Goal: Find contact information: Obtain details needed to contact an individual or organization

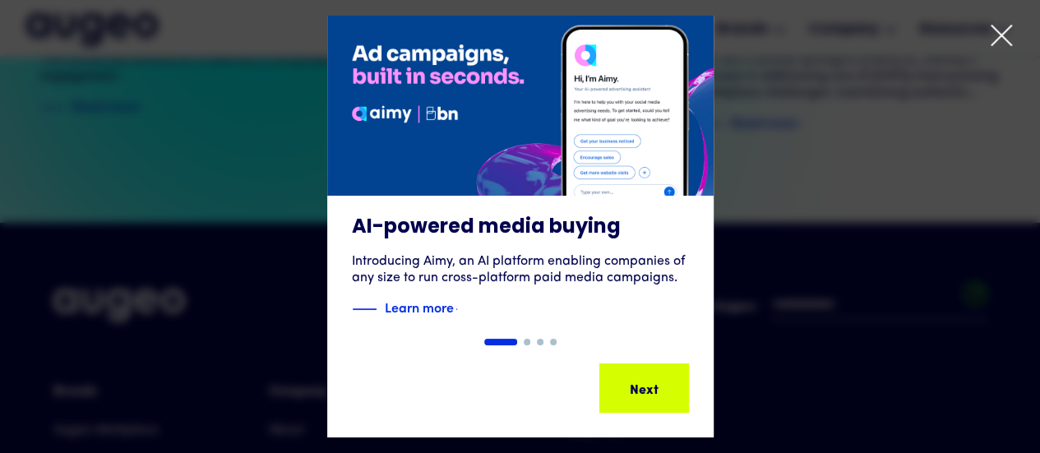
scroll to position [3546, 0]
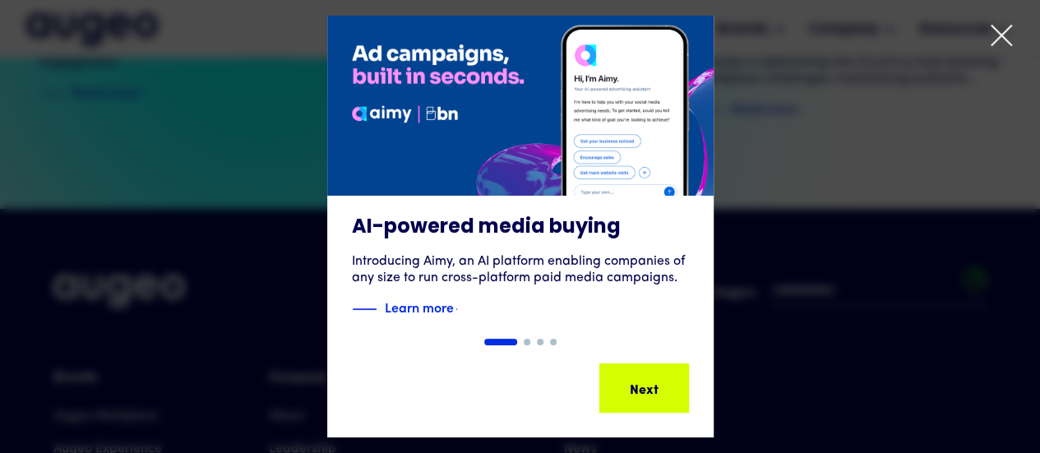
click at [992, 37] on icon at bounding box center [1001, 35] width 25 height 25
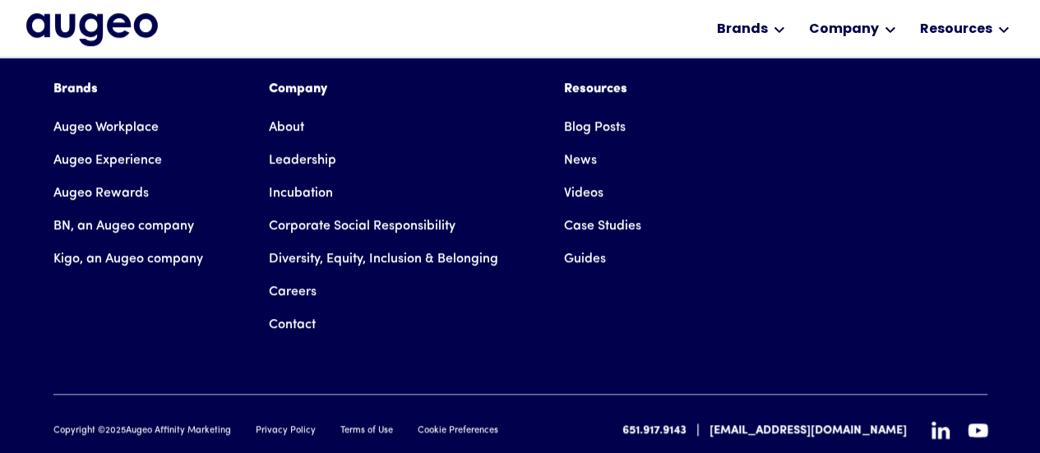
click at [295, 308] on link "Contact" at bounding box center [292, 324] width 47 height 33
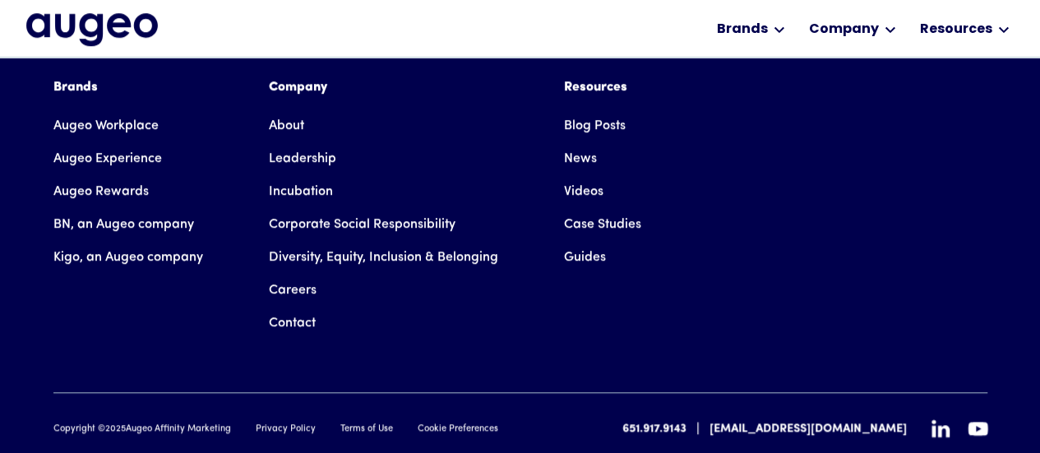
scroll to position [3848, 0]
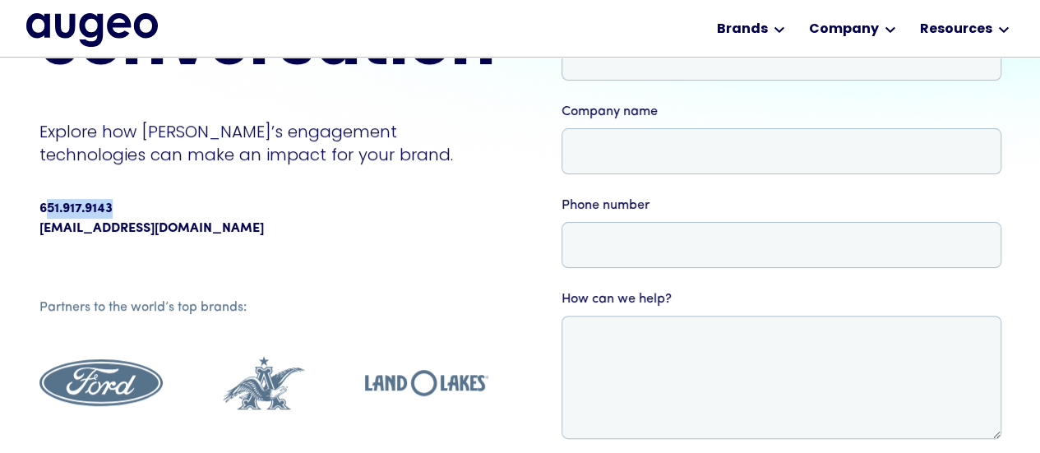
scroll to position [248, 0]
drag, startPoint x: 113, startPoint y: 210, endPoint x: 41, endPoint y: 210, distance: 71.5
click at [41, 210] on div "651.917.9143" at bounding box center [75, 209] width 73 height 20
copy div "651.917.9143"
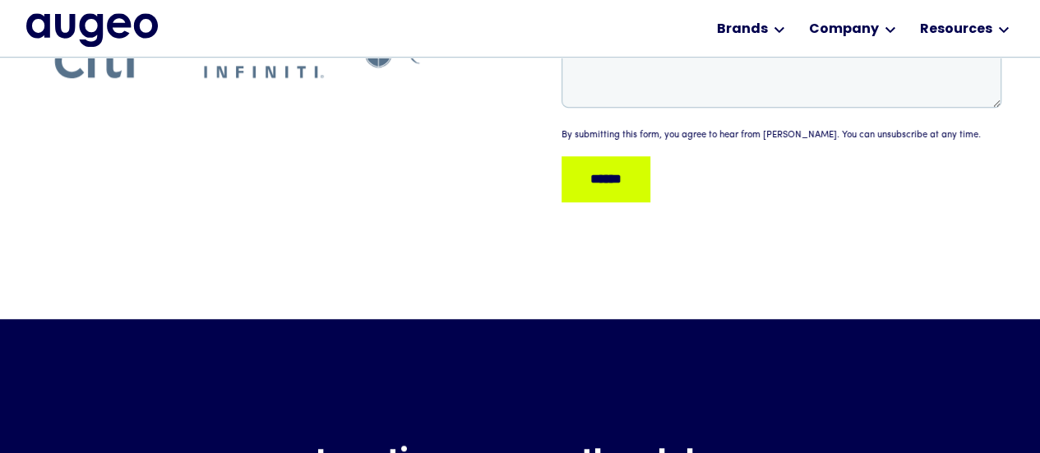
scroll to position [580, 0]
